Goal: Complete application form: Complete application form

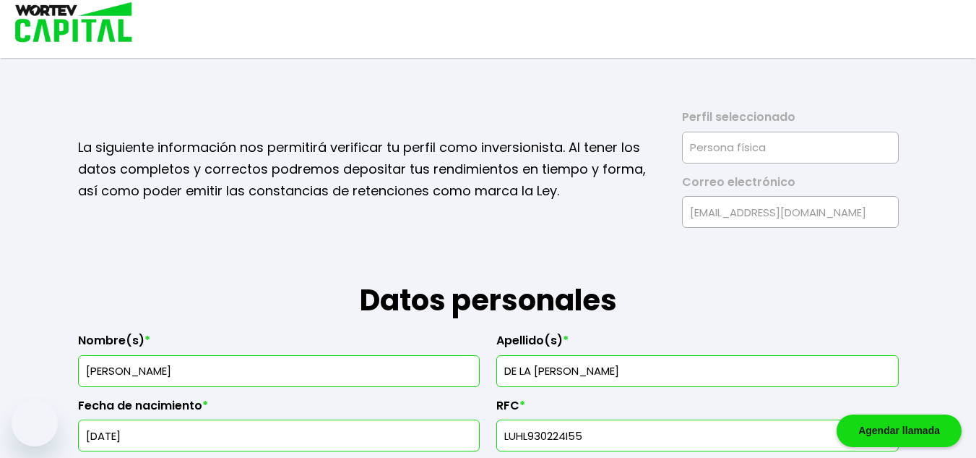
select select "Mujer"
select select "Licenciatura"
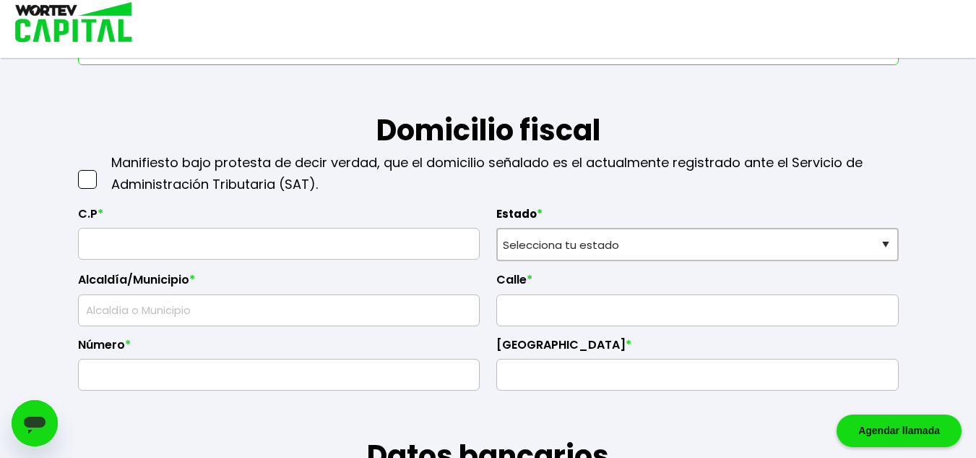
scroll to position [583, 0]
click at [293, 251] on input "text" at bounding box center [280, 244] width 390 height 30
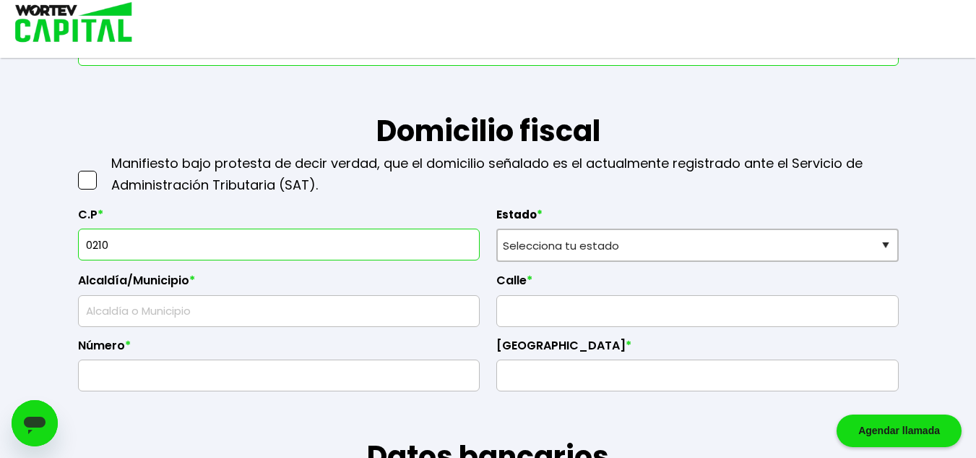
type input "02100"
select select "DF"
type input "Azcapotzalco"
type input "El Rosario"
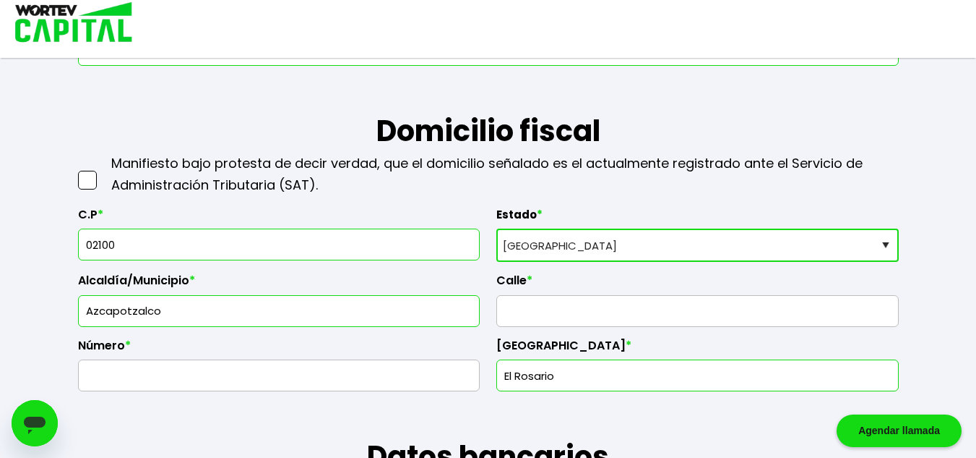
type input "02100"
click at [544, 309] on input "text" at bounding box center [698, 311] width 390 height 30
type input "ALFAREROS"
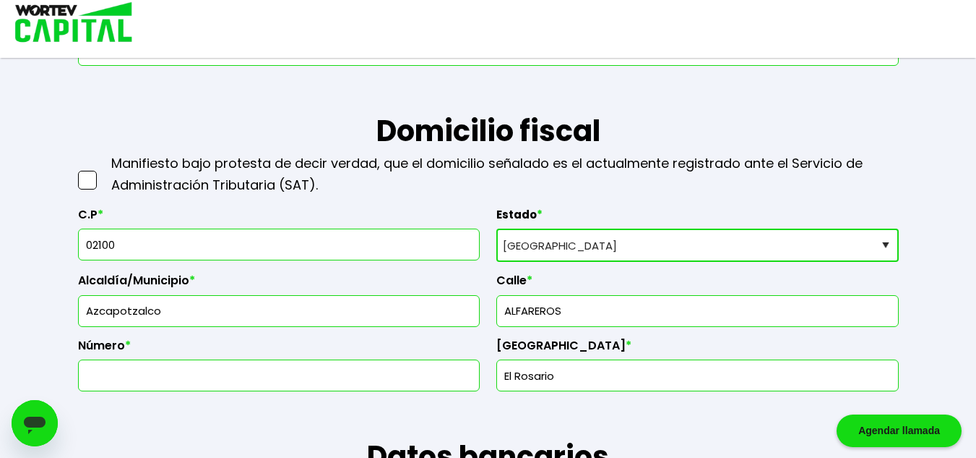
click at [335, 383] on input "text" at bounding box center [280, 375] width 390 height 30
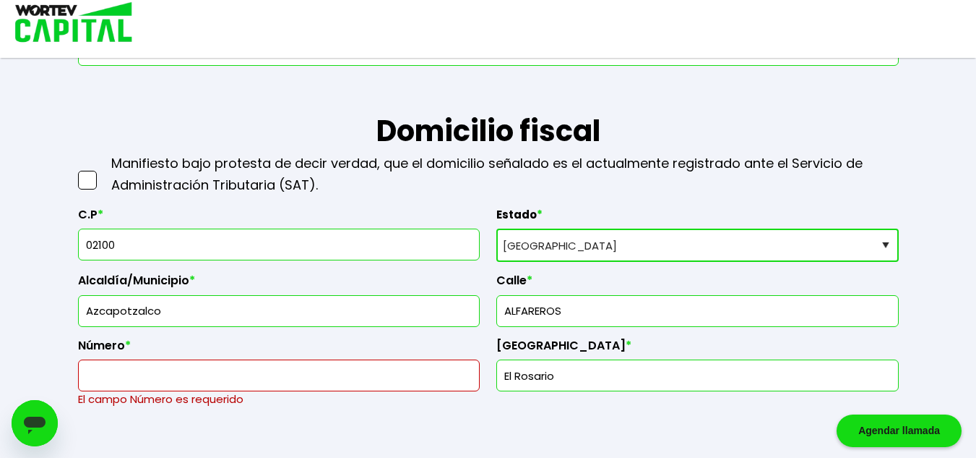
click at [80, 182] on span at bounding box center [87, 180] width 19 height 19
click at [103, 173] on input "checkbox" at bounding box center [103, 173] width 0 height 0
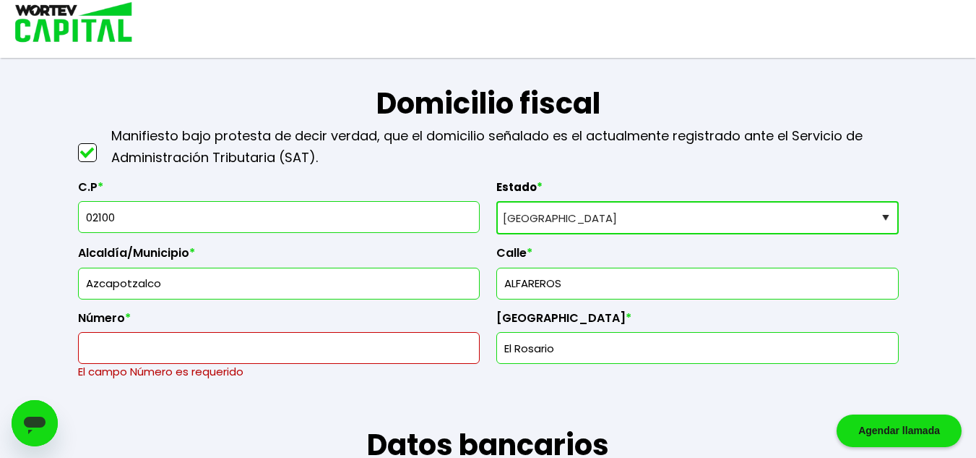
scroll to position [612, 0]
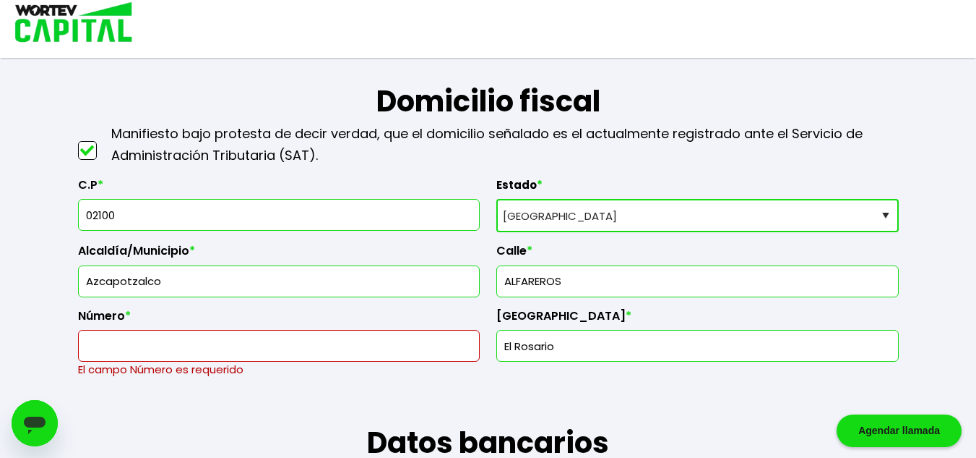
click at [270, 335] on input "text" at bounding box center [280, 345] width 390 height 30
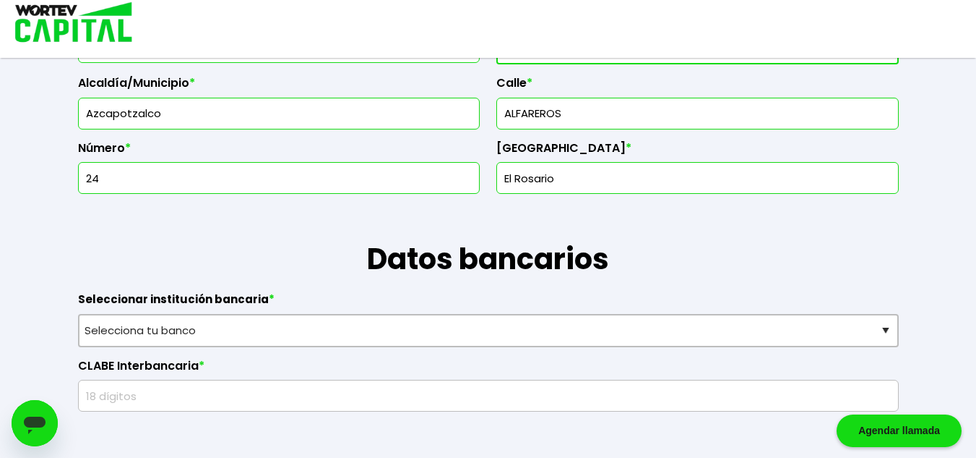
scroll to position [799, 0]
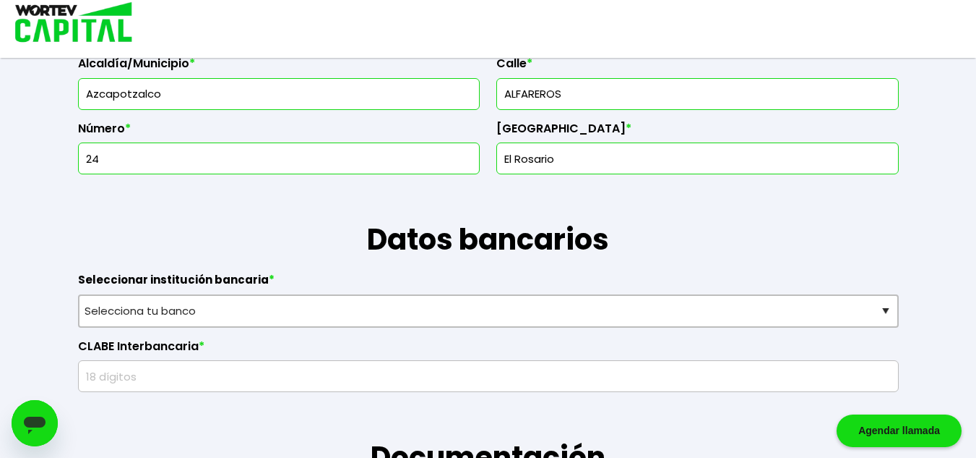
type input "24"
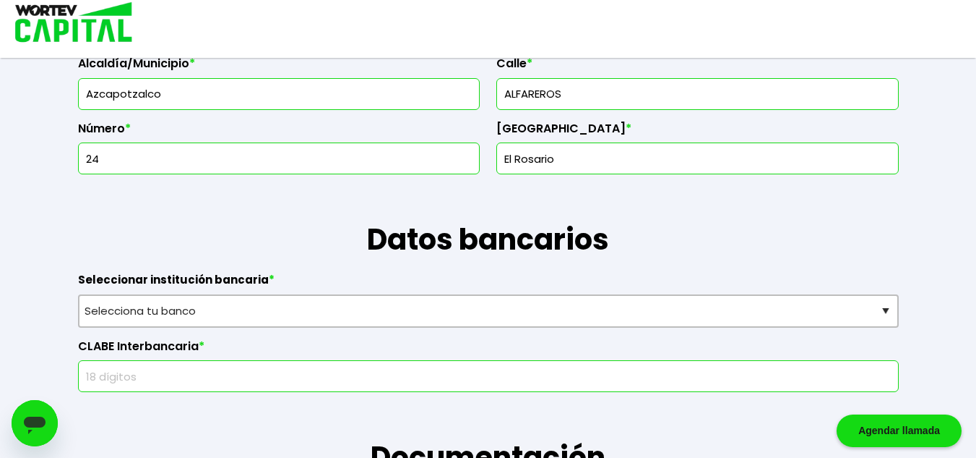
click at [452, 376] on input "text" at bounding box center [489, 376] width 808 height 30
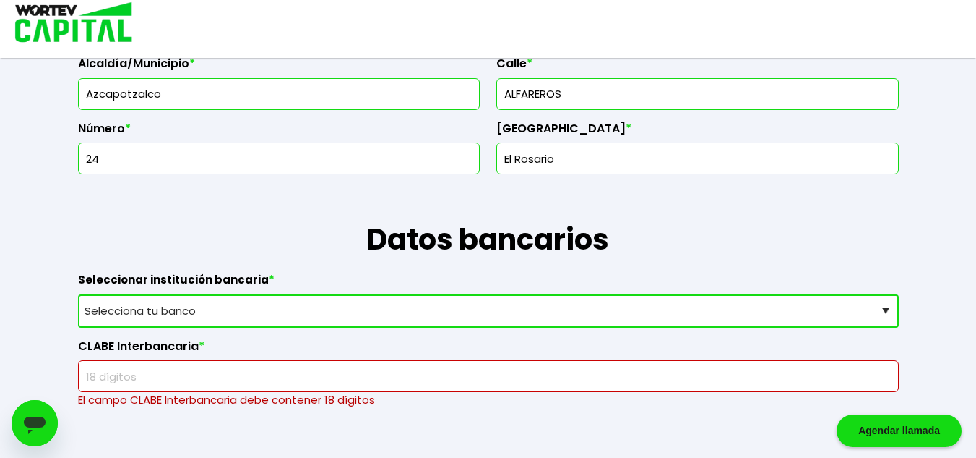
click at [418, 305] on select "Selecciona tu banco ABC Capital Actinver Afirme Albo ASP Banamex Banbajio Banco…" at bounding box center [488, 310] width 821 height 33
select select "BBVA Bancomer"
click at [78, 294] on select "Selecciona tu banco ABC Capital Actinver Afirme Albo ASP Banamex Banbajio Banco…" at bounding box center [488, 310] width 821 height 33
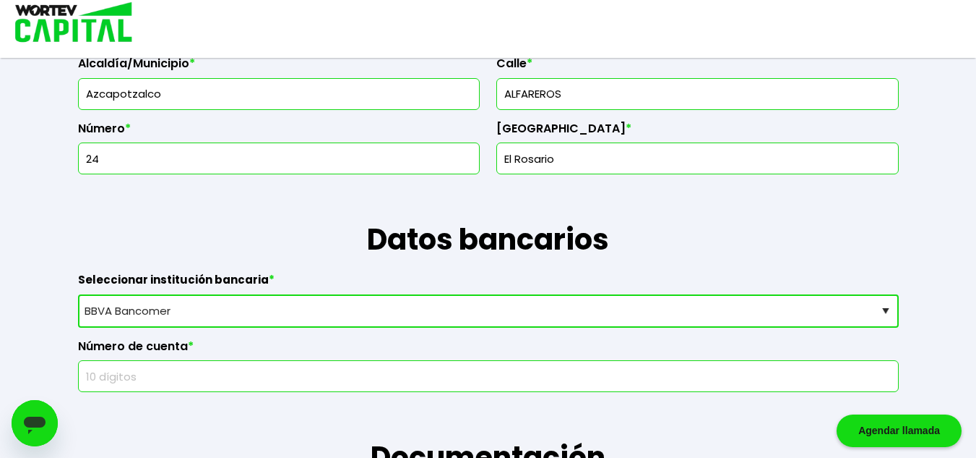
click at [147, 379] on input "text" at bounding box center [489, 376] width 808 height 30
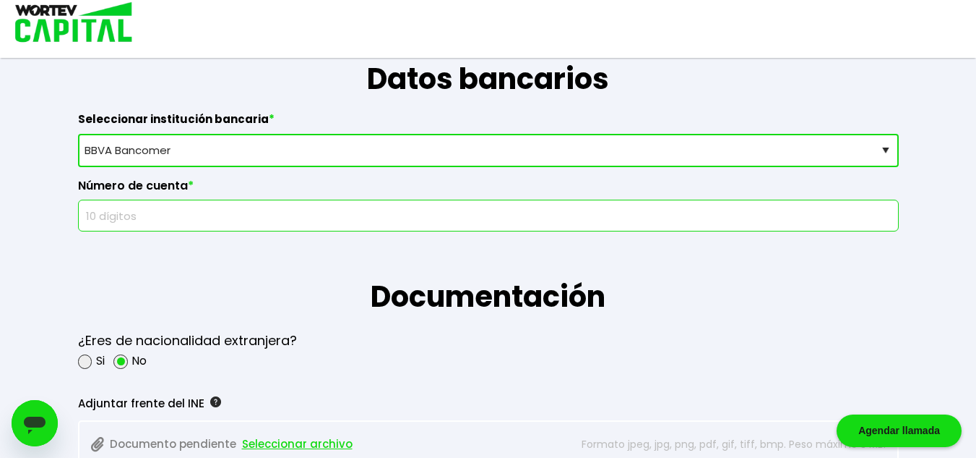
scroll to position [961, 0]
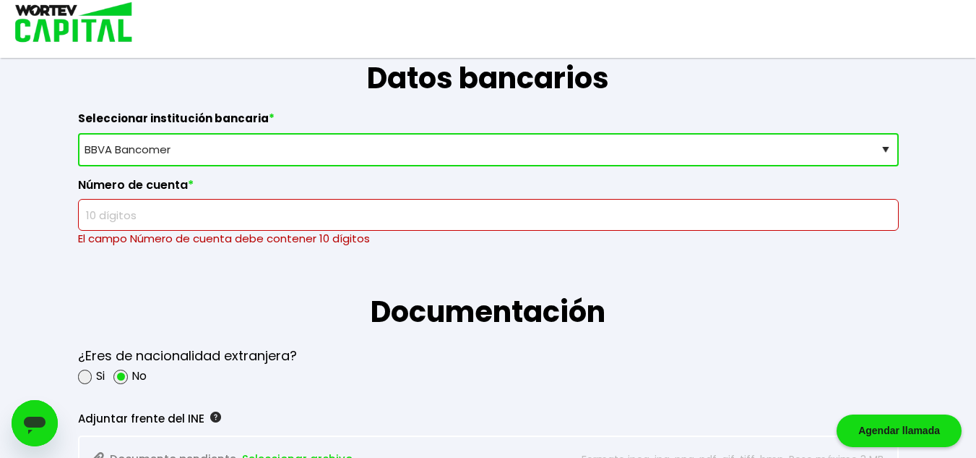
paste input "0121800260"
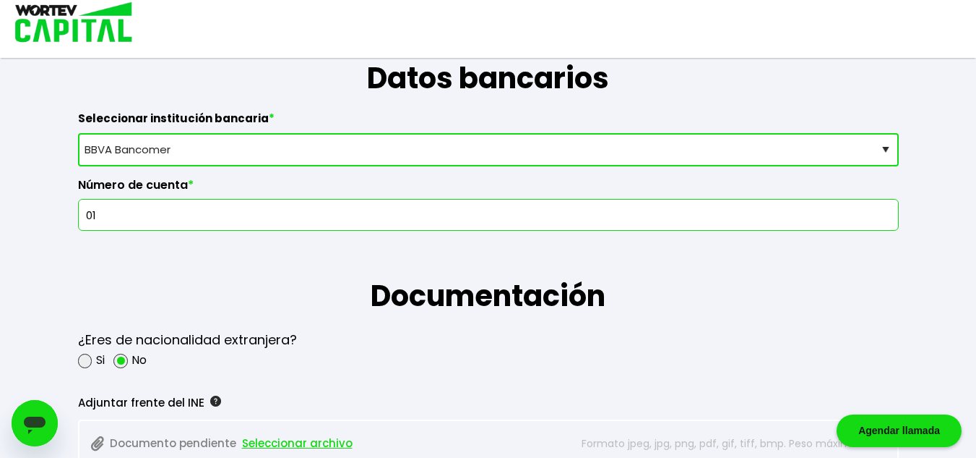
type input "0"
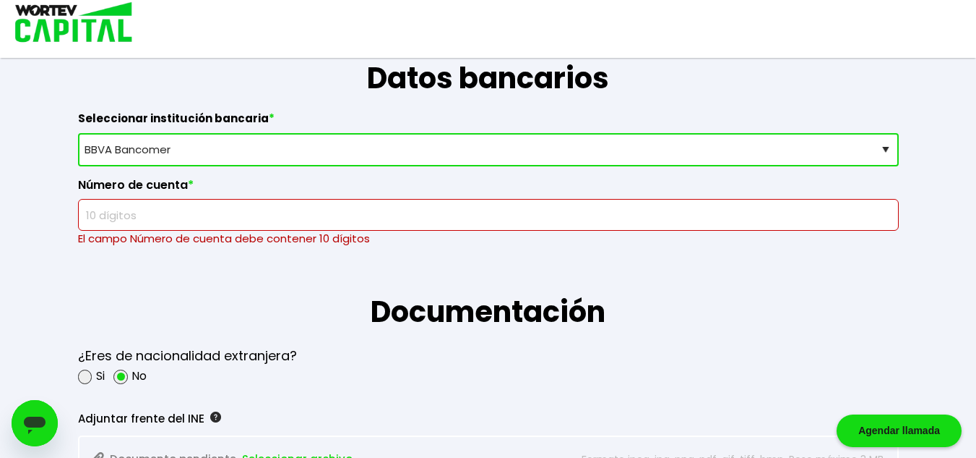
paste input "2605977258"
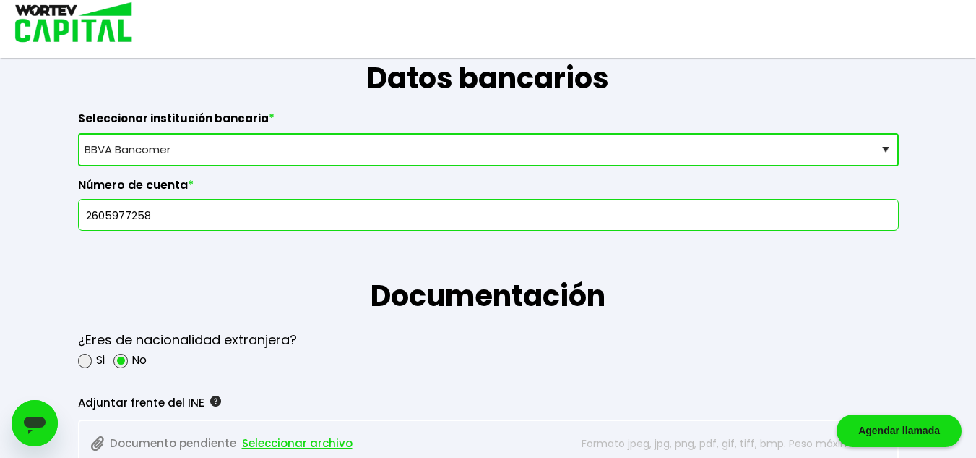
type input "2605977258"
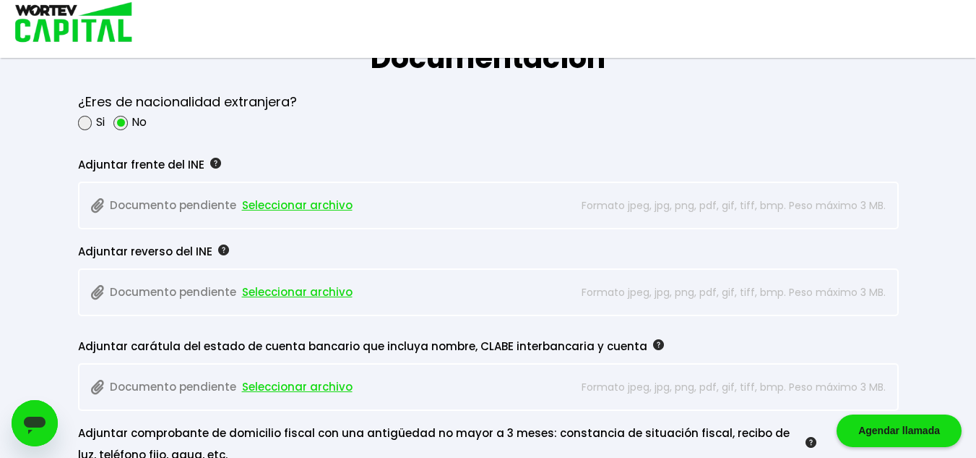
scroll to position [1199, 0]
click at [305, 201] on span "Seleccionar archivo" at bounding box center [297, 205] width 111 height 22
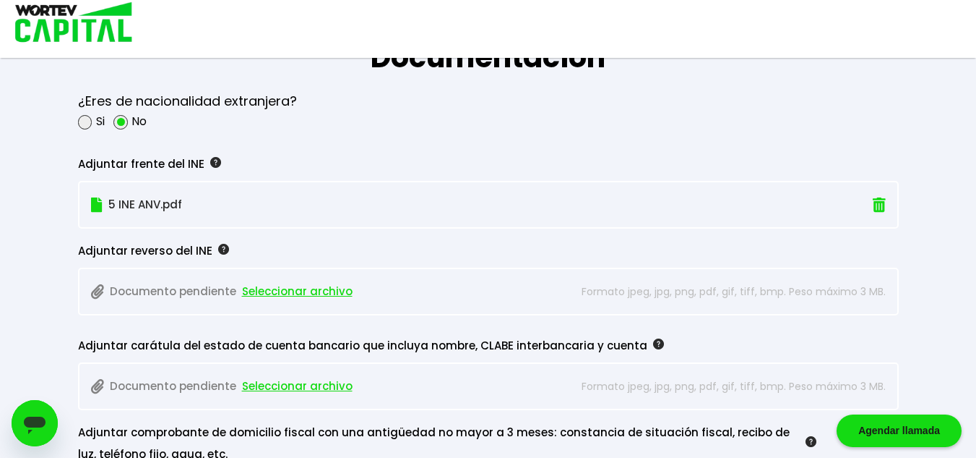
click at [310, 291] on span "Seleccionar archivo" at bounding box center [297, 291] width 111 height 22
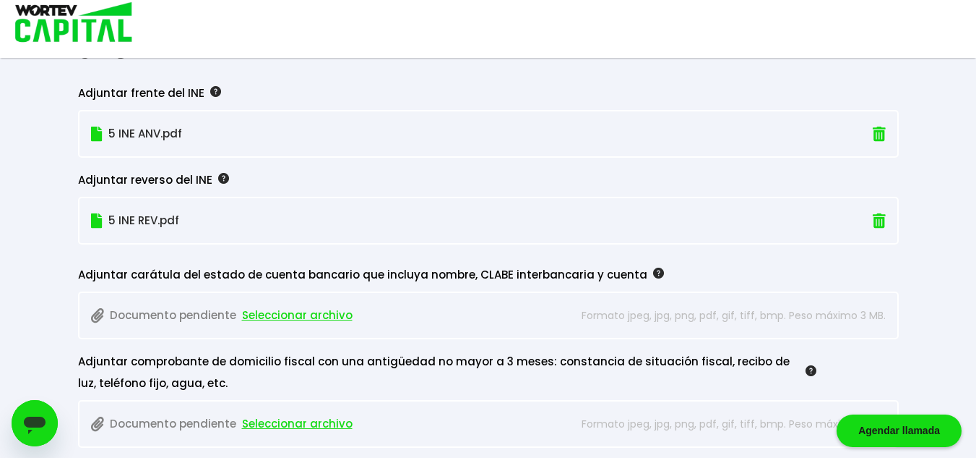
scroll to position [1271, 0]
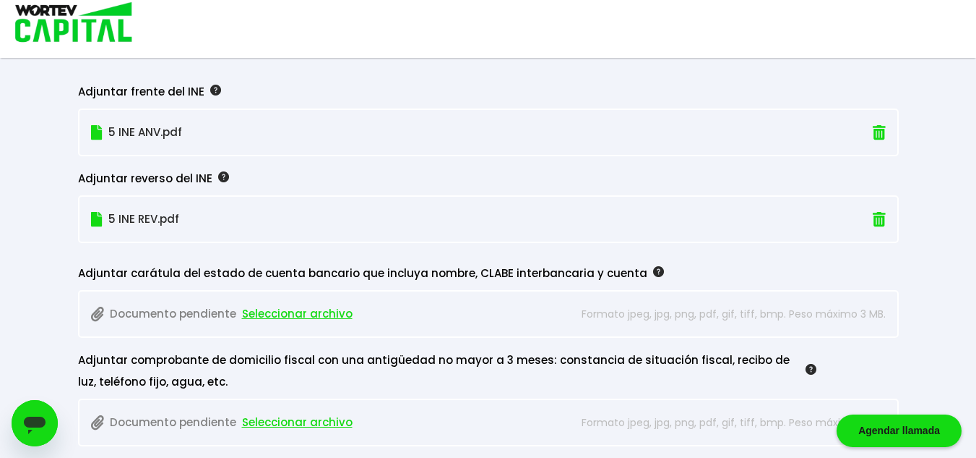
click at [269, 310] on span "Seleccionar archivo" at bounding box center [297, 314] width 111 height 22
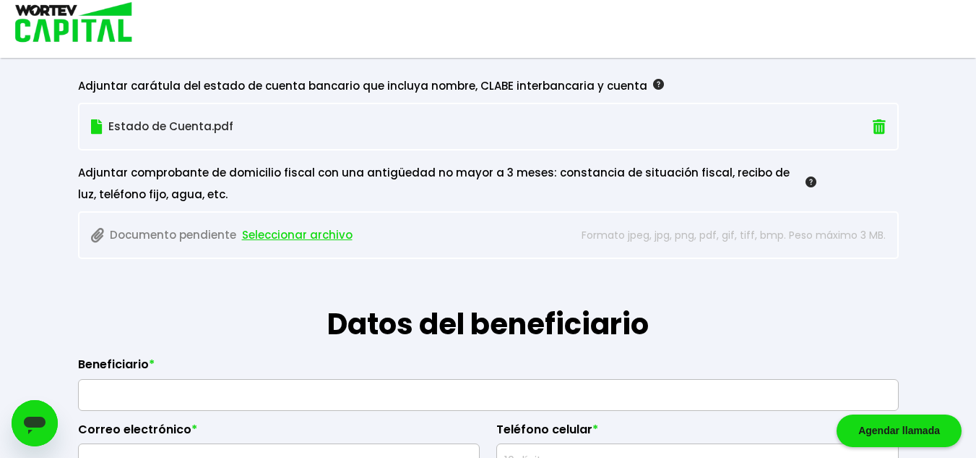
scroll to position [1459, 0]
click at [270, 231] on span "Seleccionar archivo" at bounding box center [297, 234] width 111 height 22
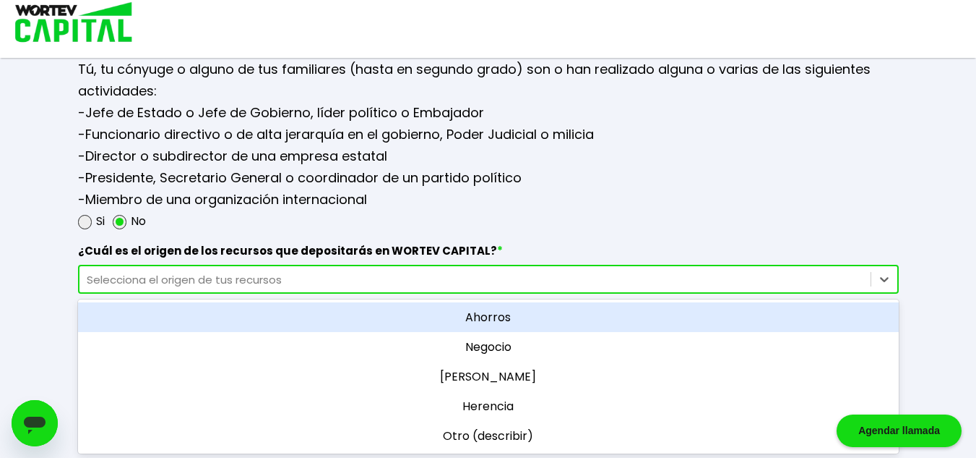
scroll to position [1909, 0]
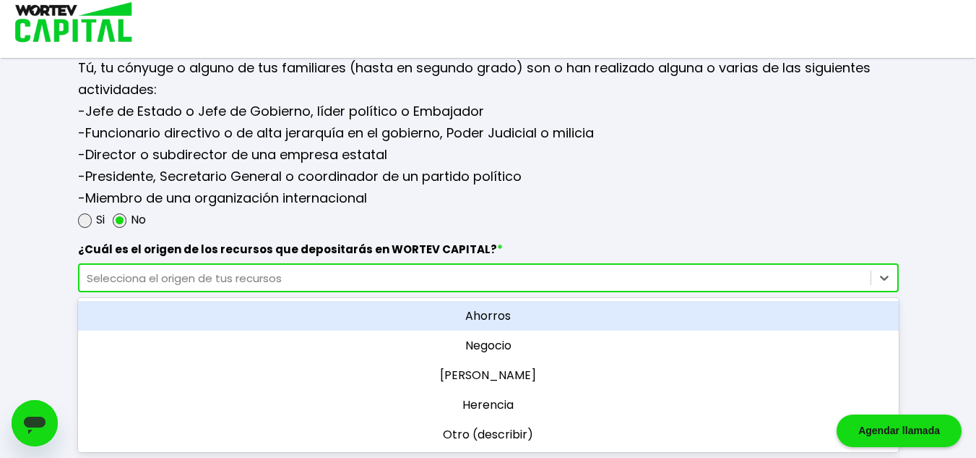
click at [205, 292] on div "option Ahorros focused, 1 of 5. 5 results available. Use Up and Down to choose …" at bounding box center [488, 277] width 821 height 29
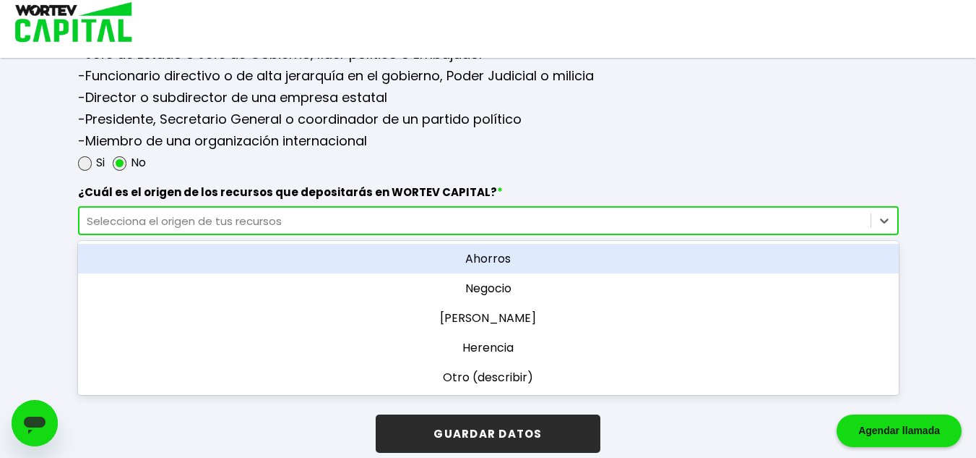
scroll to position [1984, 0]
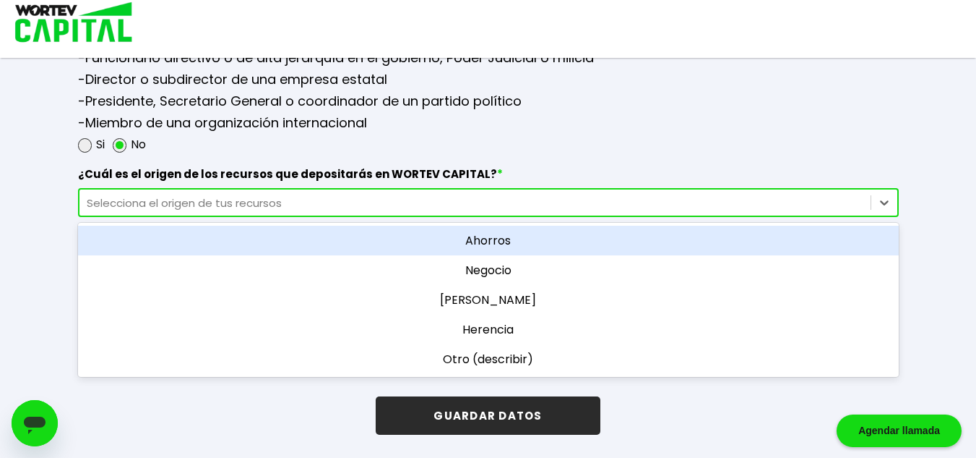
click at [311, 235] on div "Ahorros" at bounding box center [488, 241] width 821 height 30
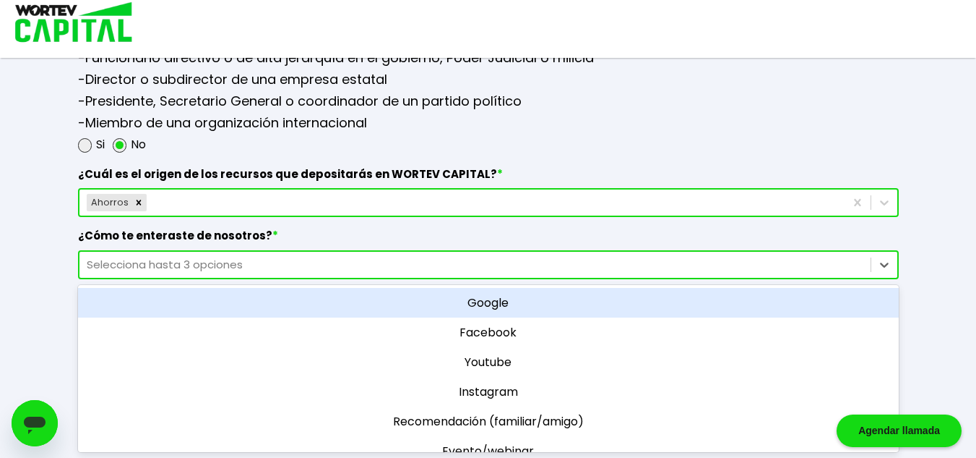
click at [280, 261] on div "Selecciona hasta 3 opciones" at bounding box center [475, 264] width 777 height 17
click at [458, 306] on div "Google" at bounding box center [488, 303] width 821 height 30
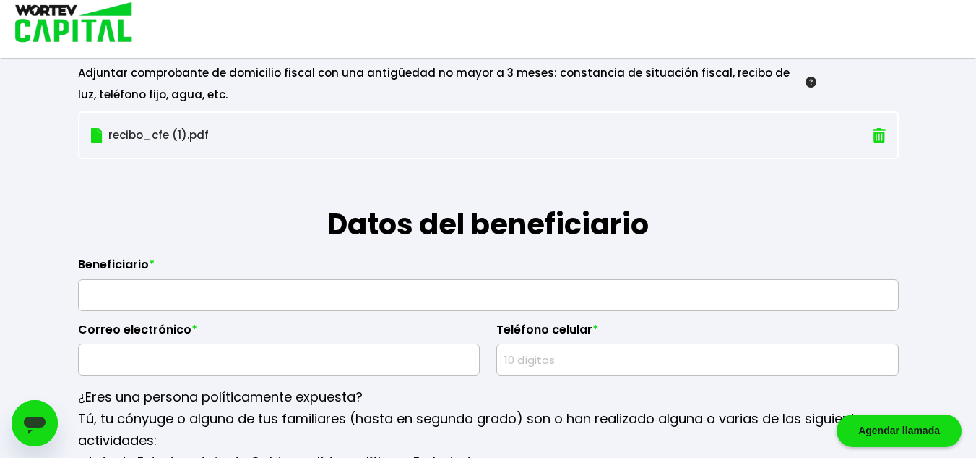
scroll to position [1558, 0]
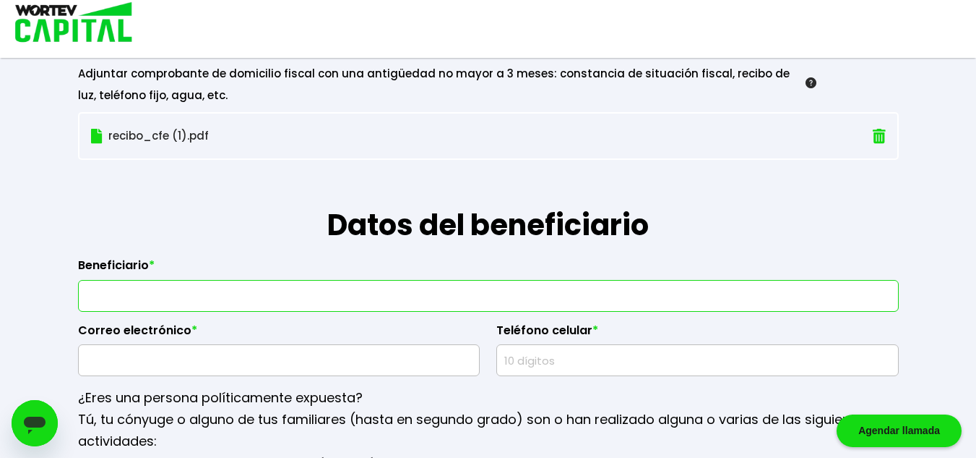
click at [361, 302] on input "text" at bounding box center [489, 295] width 808 height 30
type input "f"
type input "[PERSON_NAME] De la Luz"
click at [193, 358] on input "text" at bounding box center [280, 360] width 390 height 30
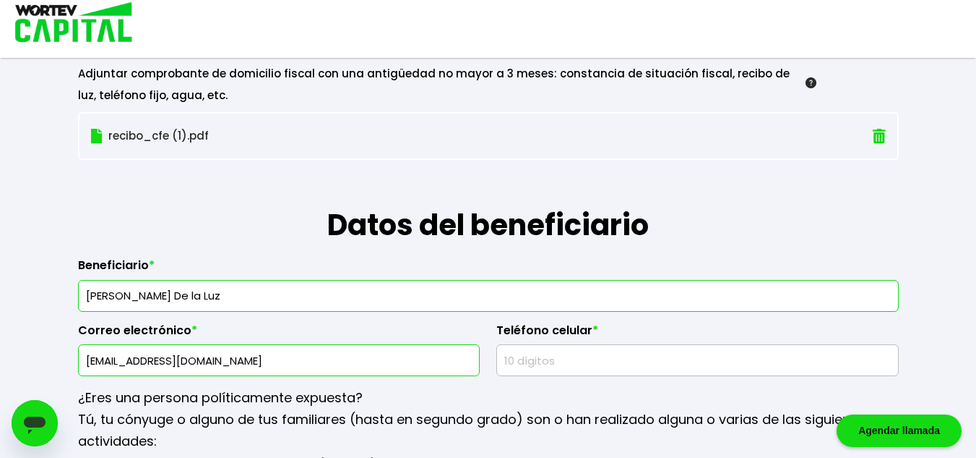
type input "[EMAIL_ADDRESS][DOMAIN_NAME]"
click at [531, 369] on input "text" at bounding box center [698, 360] width 390 height 30
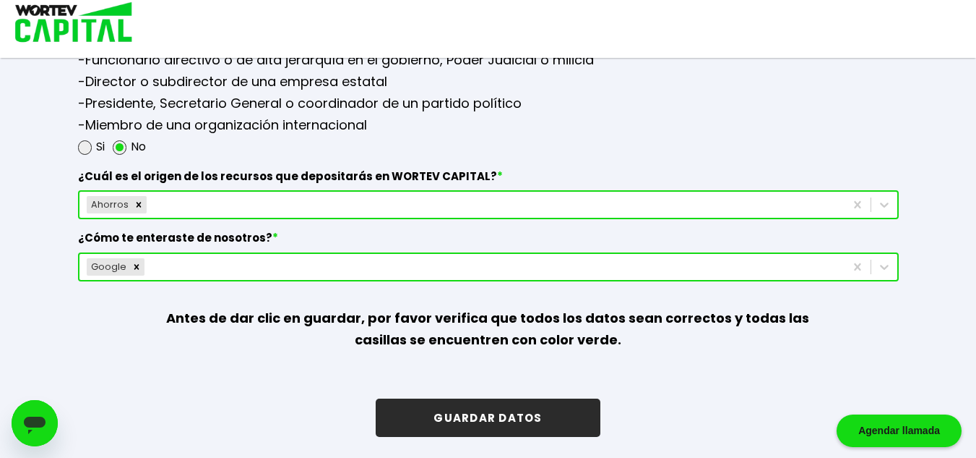
scroll to position [1984, 0]
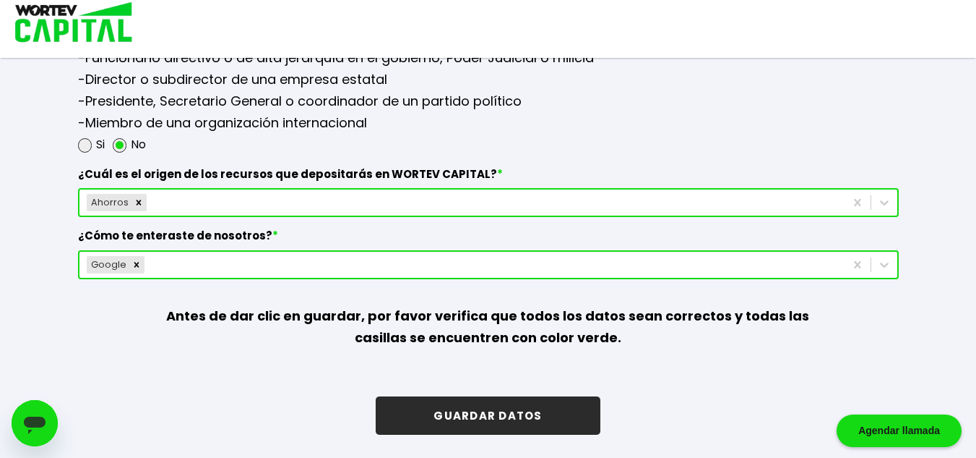
type input "5554399862"
click at [510, 422] on button "GUARDAR DATOS" at bounding box center [488, 415] width 224 height 38
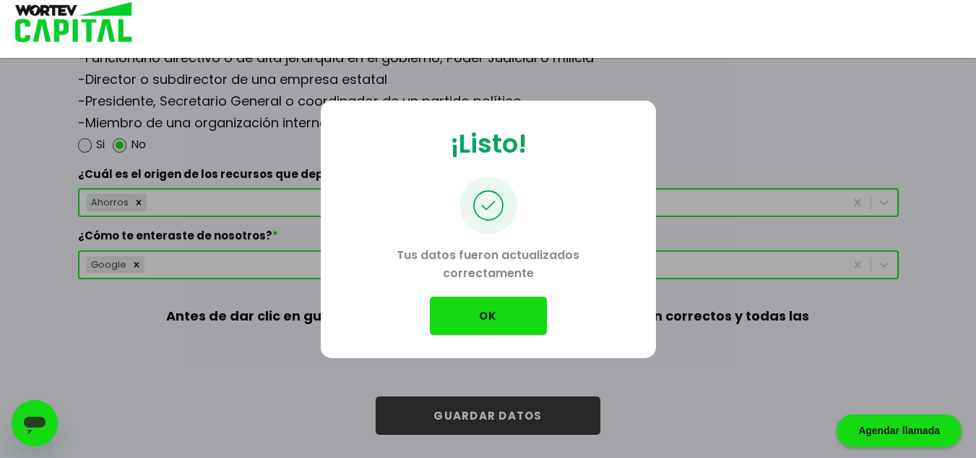
click at [501, 323] on button "OK" at bounding box center [488, 315] width 117 height 38
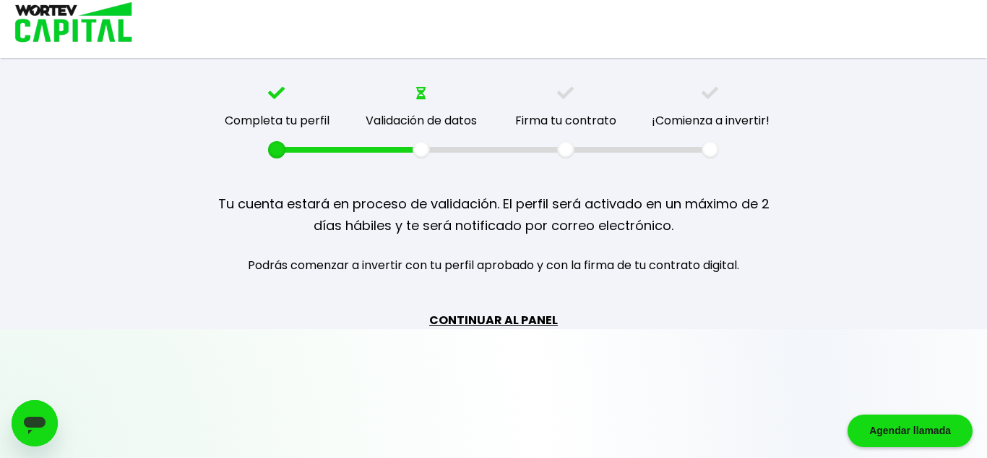
click at [481, 319] on link "CONTINUAR AL PANEL" at bounding box center [493, 320] width 129 height 18
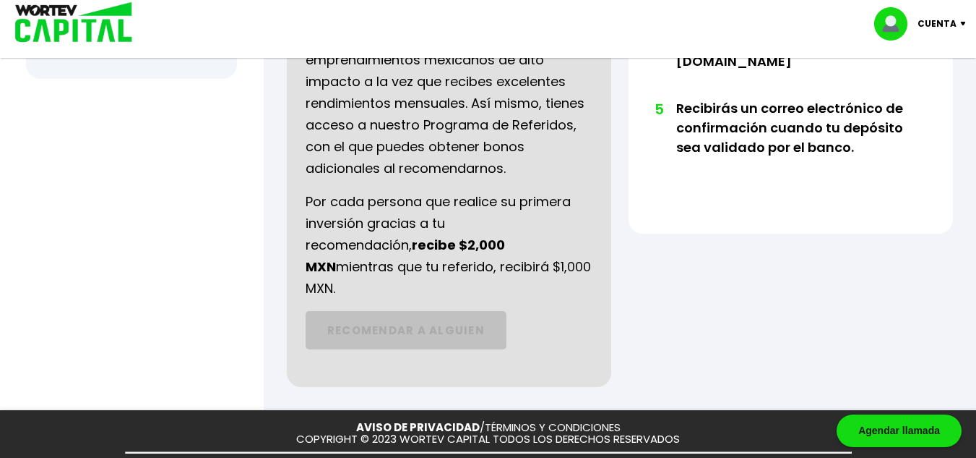
scroll to position [729, 0]
